Goal: Information Seeking & Learning: Learn about a topic

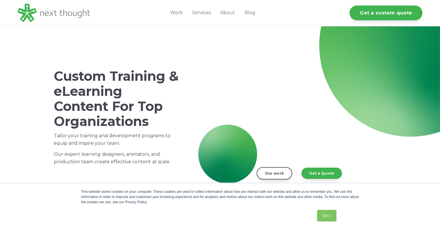
click at [201, 12] on link "Services" at bounding box center [202, 13] width 28 height 26
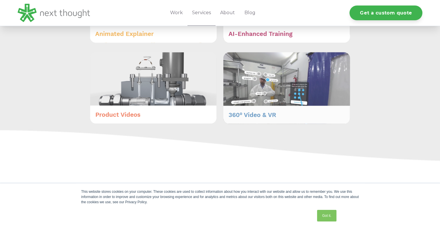
scroll to position [434, 0]
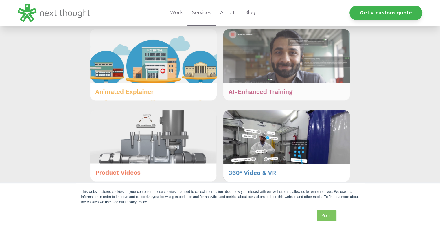
click at [284, 75] on img at bounding box center [286, 65] width 127 height 72
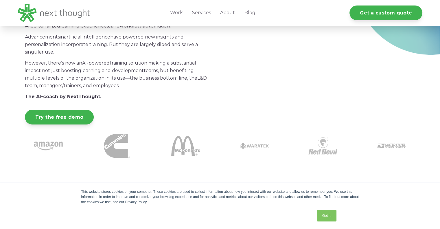
scroll to position [87, 0]
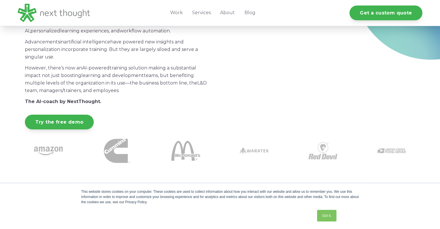
click at [79, 102] on strong "The AI-coach by NextThought." at bounding box center [63, 101] width 76 height 5
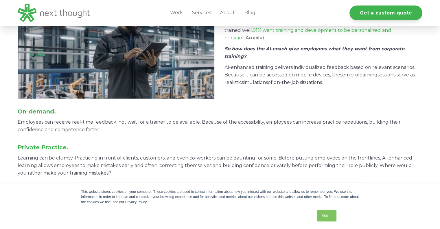
scroll to position [1389, 0]
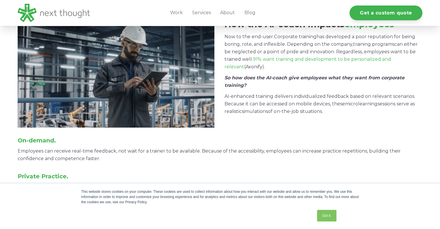
drag, startPoint x: 223, startPoint y: 96, endPoint x: 354, endPoint y: 114, distance: 131.5
click at [354, 114] on div "How the AI-coach impacts employees Now to the end-user. Corporate training has …" at bounding box center [220, 73] width 404 height 110
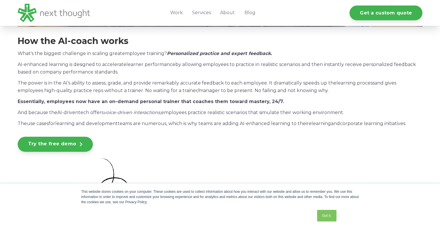
scroll to position [463, 0]
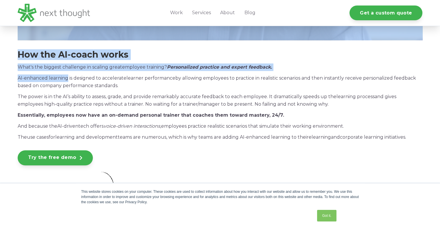
drag, startPoint x: 17, startPoint y: 77, endPoint x: 68, endPoint y: 75, distance: 51.0
click at [68, 75] on div "How the AI-coach works What's the biggest challenge in scaling great employee t…" at bounding box center [220, 7] width 440 height 425
click at [68, 75] on p "AI-enhanced learning is designed to accelerate learner performance by allowing …" at bounding box center [220, 81] width 405 height 15
drag, startPoint x: 17, startPoint y: 79, endPoint x: 44, endPoint y: 78, distance: 26.6
click at [44, 78] on div "How the AI-coach works What's the biggest challenge in scaling great employee t…" at bounding box center [220, 7] width 440 height 425
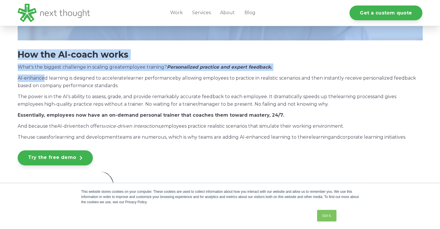
click at [44, 78] on p "AI-enhanced learning is designed to accelerate learner performance by allowing …" at bounding box center [220, 81] width 405 height 15
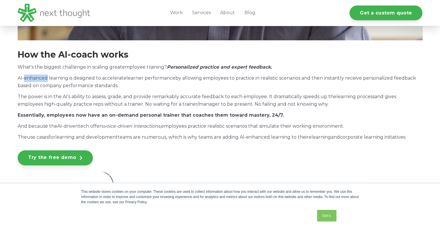
drag, startPoint x: 44, startPoint y: 78, endPoint x: 27, endPoint y: 78, distance: 17.1
click at [28, 78] on p "AI-enhanced learning is designed to accelerate learner performance by allowing …" at bounding box center [220, 81] width 405 height 15
click at [19, 80] on p "AI-enhanced learning is designed to accelerate learner performance by allowing …" at bounding box center [220, 81] width 405 height 15
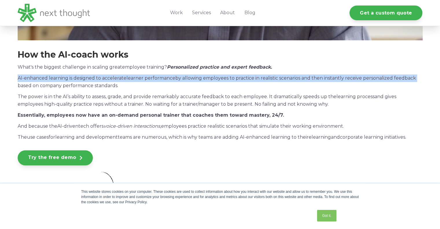
drag, startPoint x: 18, startPoint y: 79, endPoint x: 416, endPoint y: 78, distance: 398.2
click at [416, 78] on p "AI-enhanced learning is designed to accelerate learner performance by allowing …" at bounding box center [220, 81] width 405 height 15
copy p "AI-enhanced learning is designed to accelerate learner performance by allowing …"
